Goal: Find specific page/section: Find specific page/section

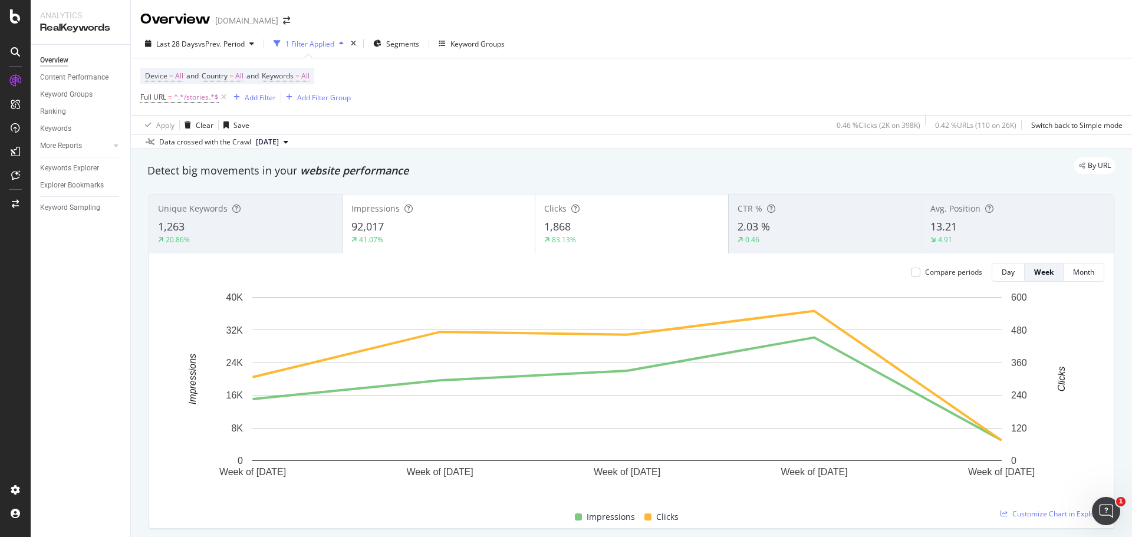
click at [183, 106] on div "Device = All and Country = All and Keywords = All Full URL = ^.*/stories.*$ Add…" at bounding box center [631, 86] width 982 height 57
click at [184, 96] on span "^.*/stories.*$" at bounding box center [196, 97] width 45 height 17
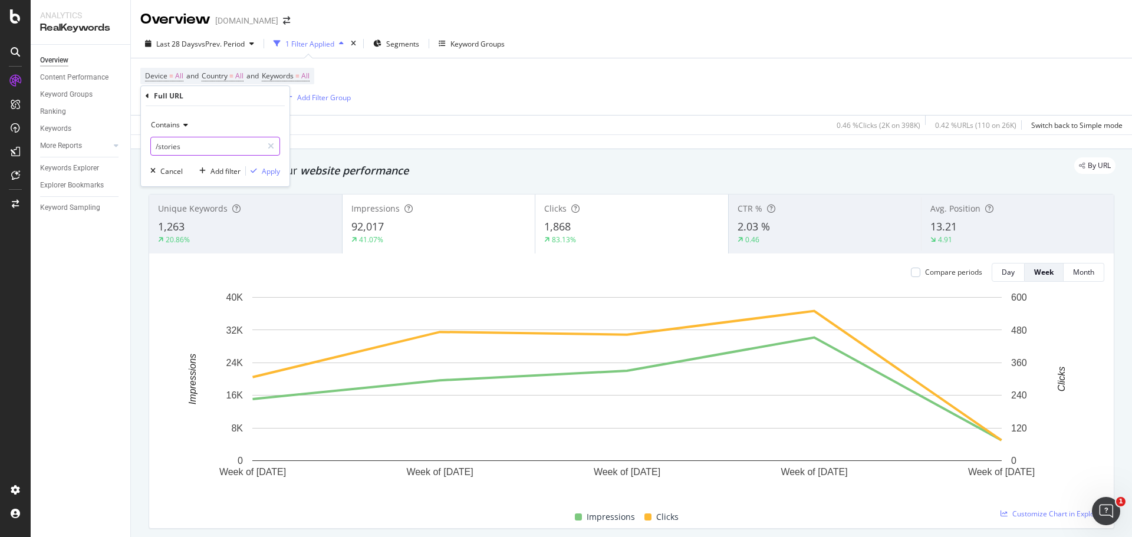
click at [233, 147] on input "/stories" at bounding box center [206, 146] width 111 height 19
paste input "[URL][DOMAIN_NAME]"
drag, startPoint x: 162, startPoint y: 147, endPoint x: 97, endPoint y: 147, distance: 64.9
click at [97, 147] on body "Analytics RealKeywords Overview Content Performance Keyword Groups Ranking Keyw…" at bounding box center [566, 268] width 1132 height 537
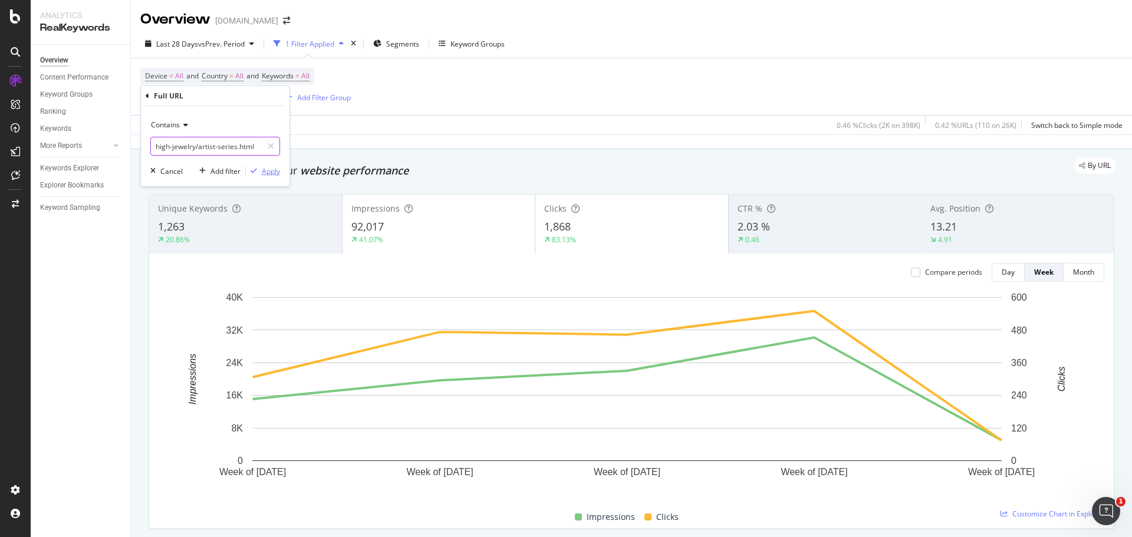
type input "high-jewelry/artist-series.html"
click at [270, 173] on div "Apply" at bounding box center [271, 171] width 18 height 10
